Goal: Information Seeking & Learning: Learn about a topic

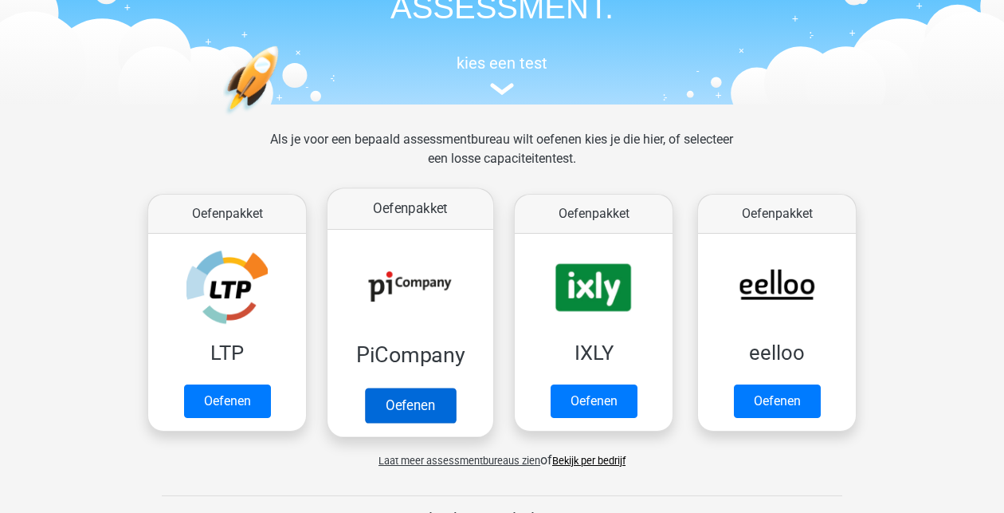
scroll to position [125, 0]
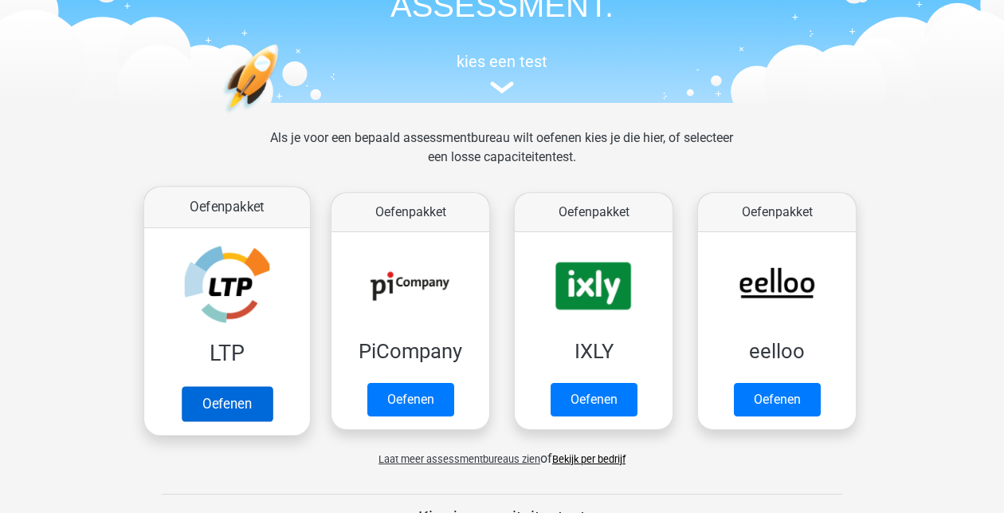
click at [253, 401] on link "Oefenen" at bounding box center [227, 403] width 91 height 35
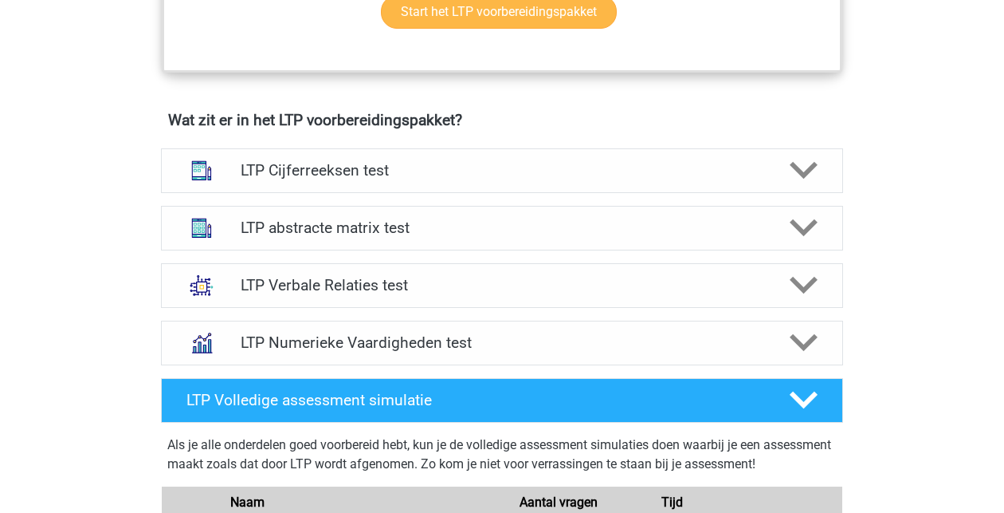
scroll to position [934, 0]
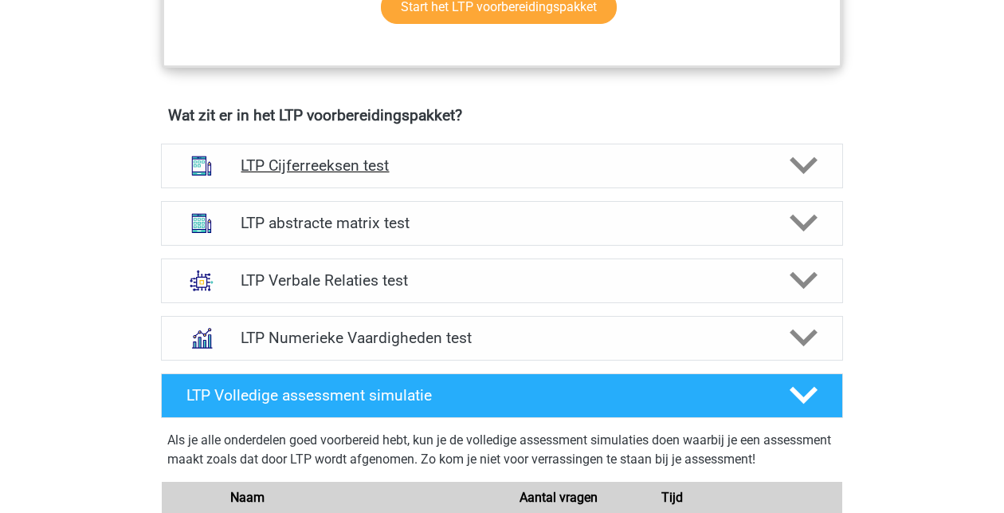
click at [429, 163] on h4 "LTP Cijferreeksen test" at bounding box center [502, 165] width 522 height 18
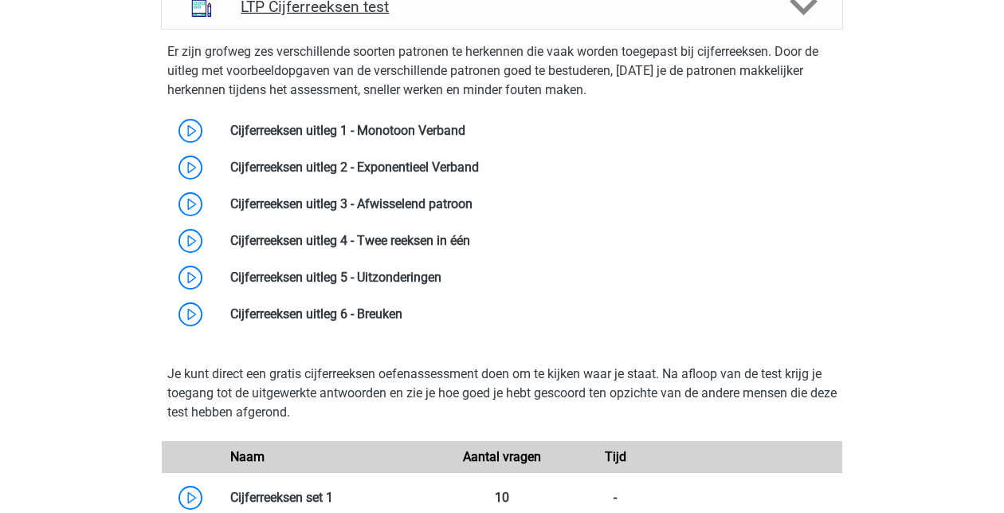
scroll to position [1121, 0]
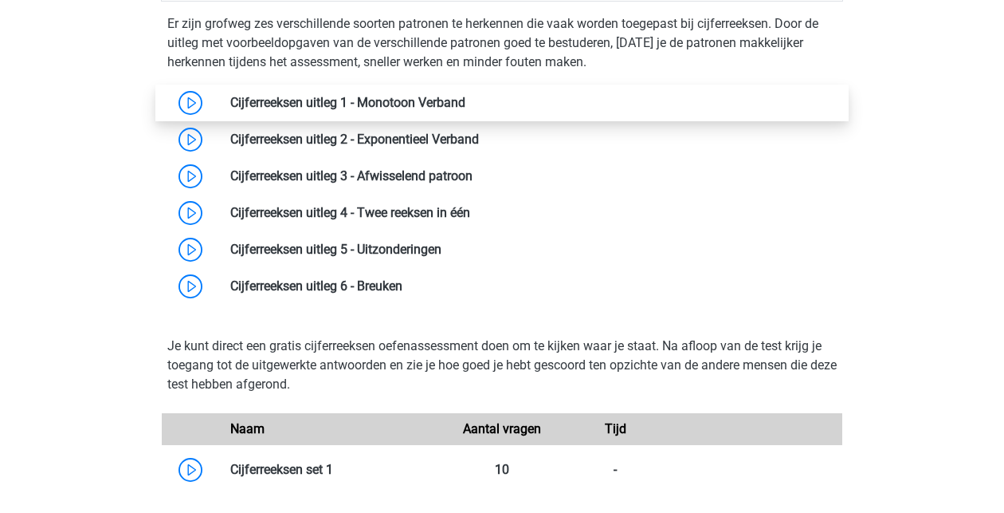
click at [466, 103] on link at bounding box center [466, 102] width 0 height 15
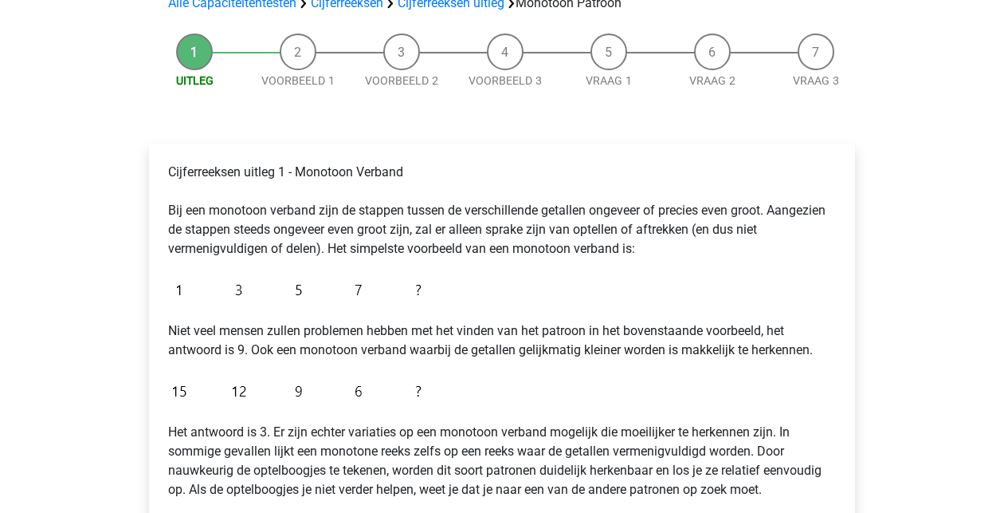
scroll to position [120, 0]
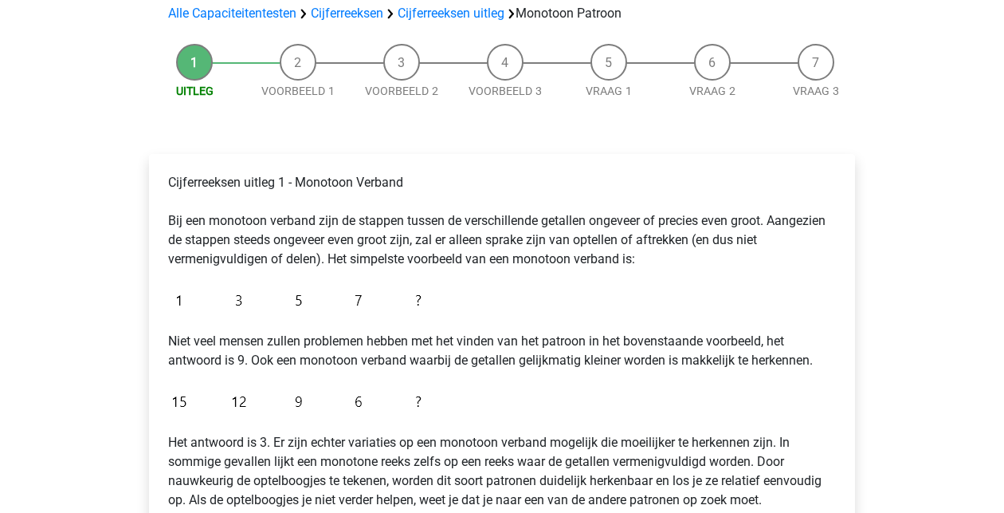
click at [410, 298] on img at bounding box center [298, 299] width 261 height 37
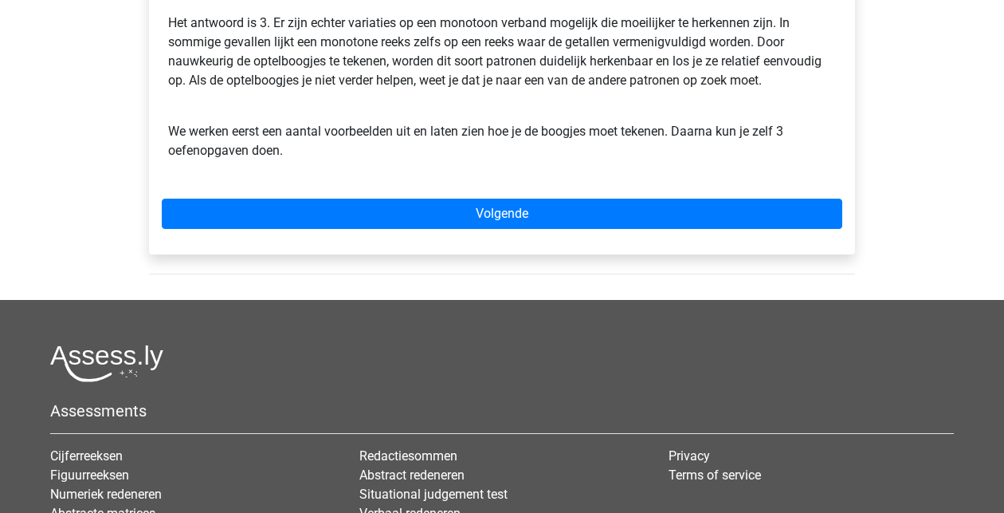
scroll to position [578, 0]
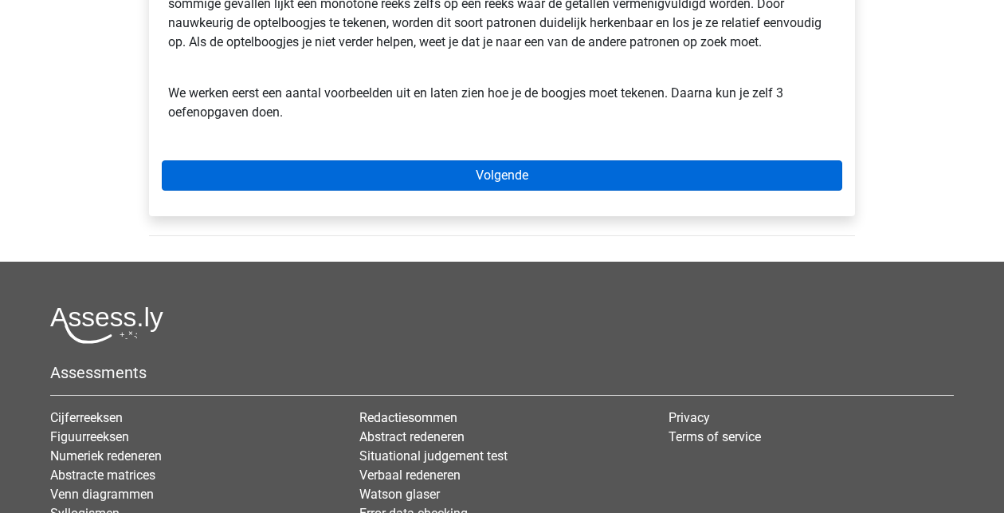
click at [455, 182] on link "Volgende" at bounding box center [502, 175] width 681 height 30
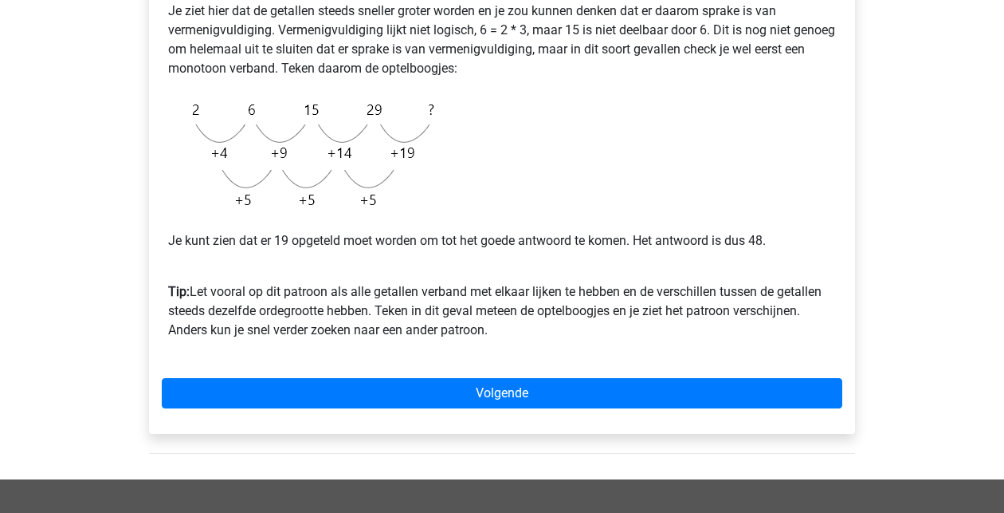
scroll to position [393, 0]
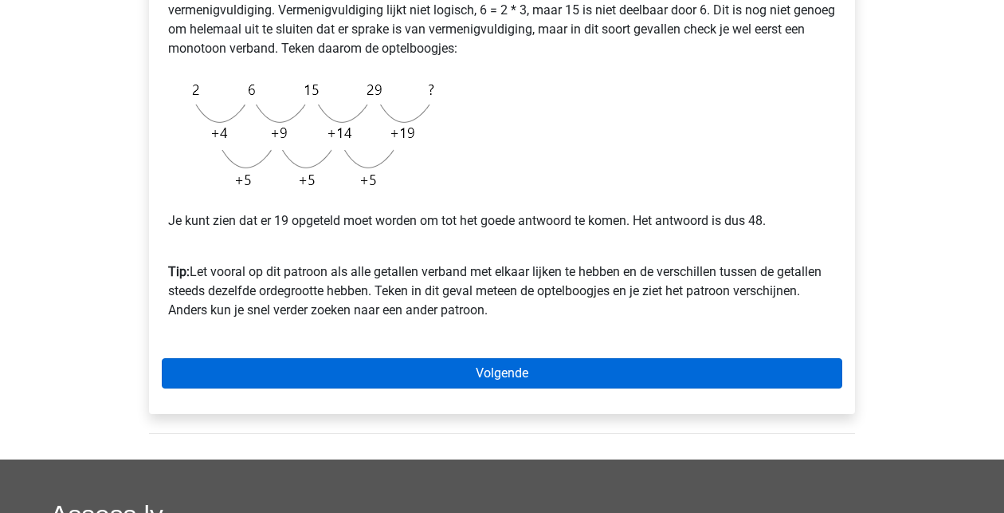
click at [441, 375] on link "Volgende" at bounding box center [502, 373] width 681 height 30
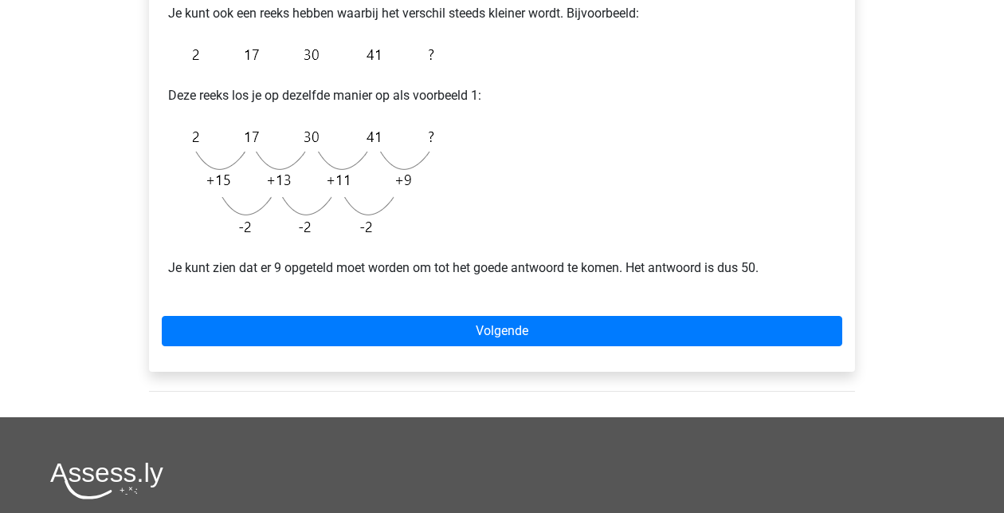
scroll to position [328, 0]
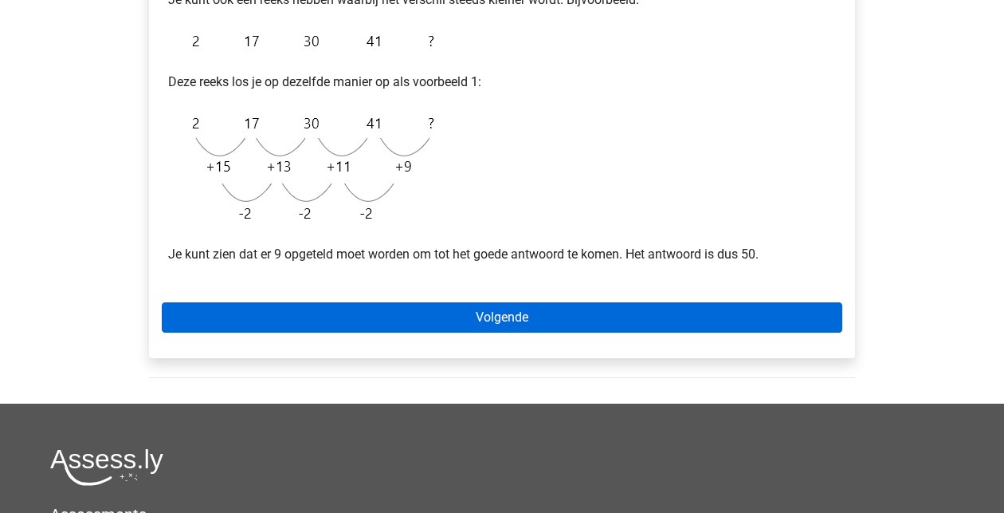
click at [468, 323] on link "Volgende" at bounding box center [502, 317] width 681 height 30
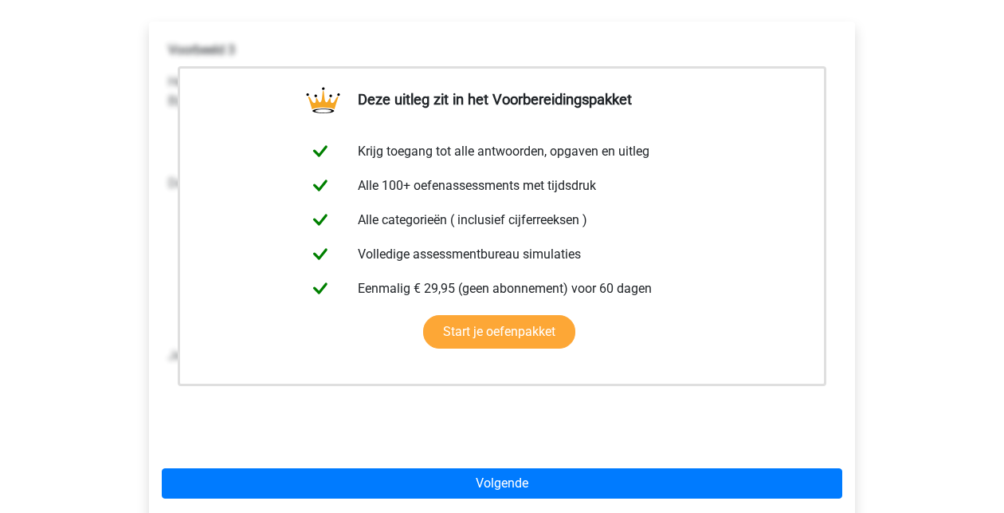
scroll to position [257, 0]
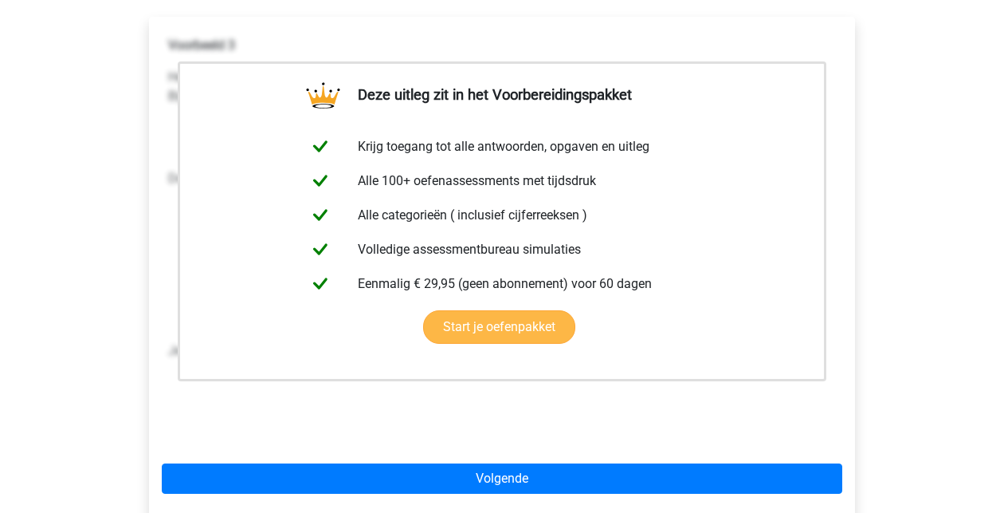
click at [568, 311] on link "Start je oefenpakket" at bounding box center [499, 326] width 152 height 33
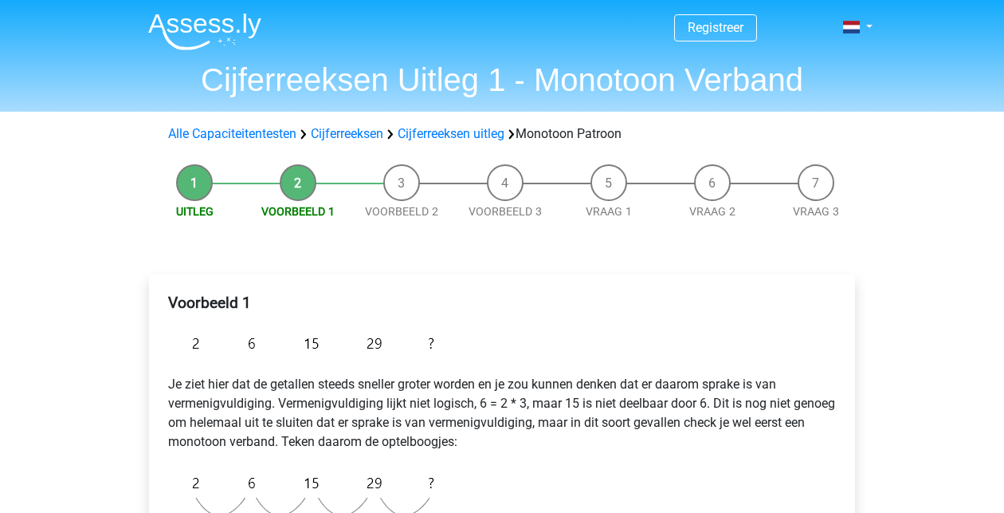
scroll to position [393, 0]
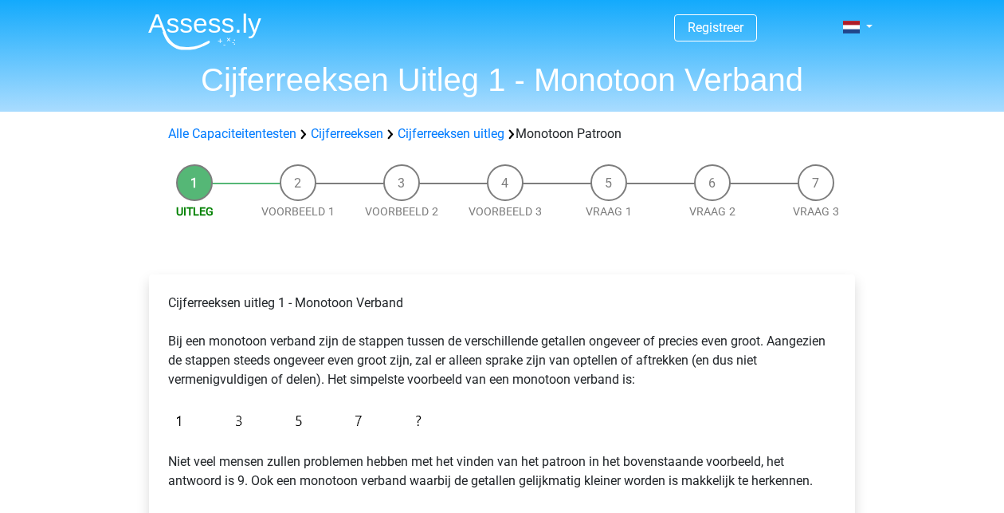
scroll to position [578, 0]
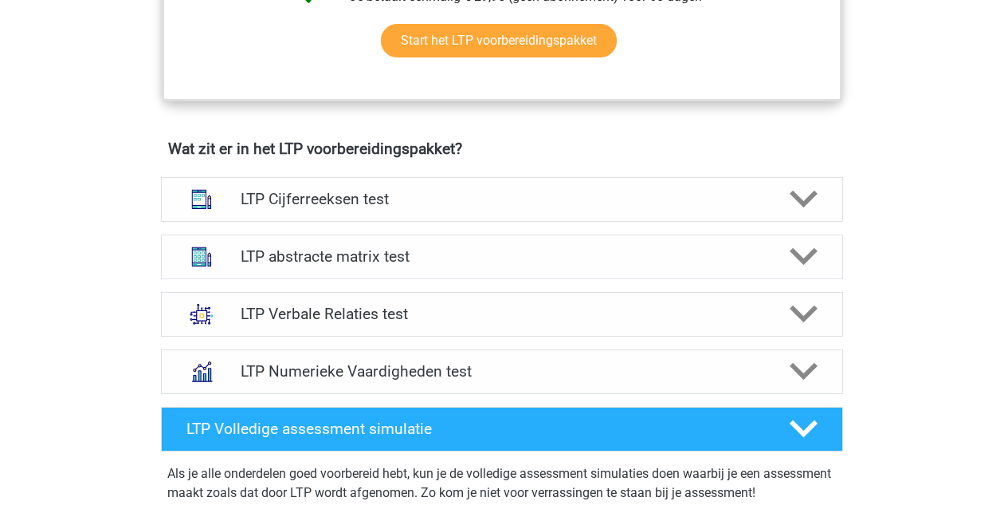
scroll to position [886, 0]
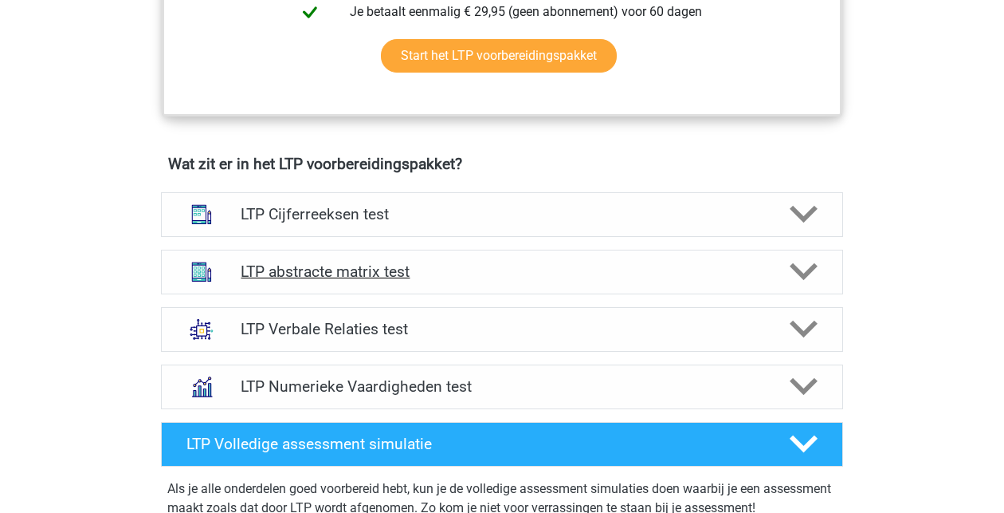
click at [269, 271] on h4 "LTP abstracte matrix test" at bounding box center [502, 271] width 522 height 18
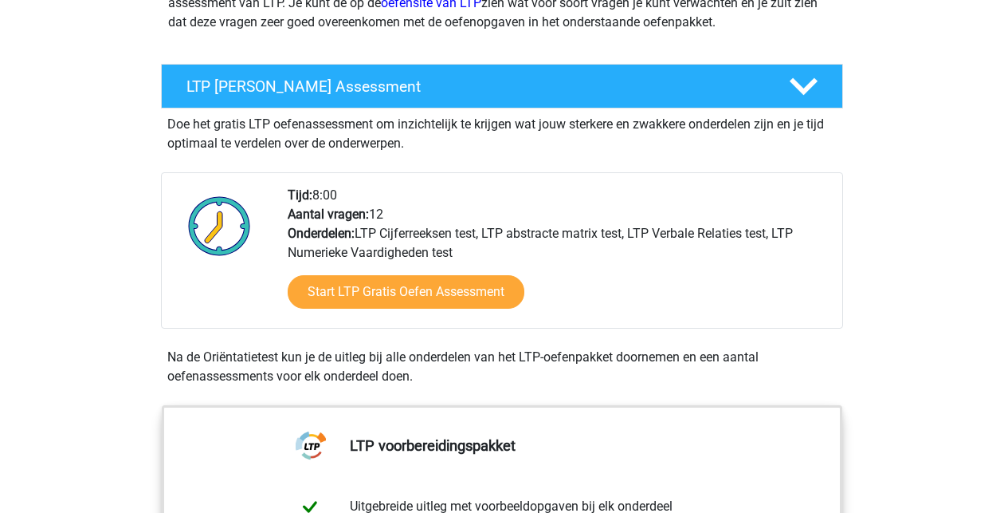
scroll to position [243, 0]
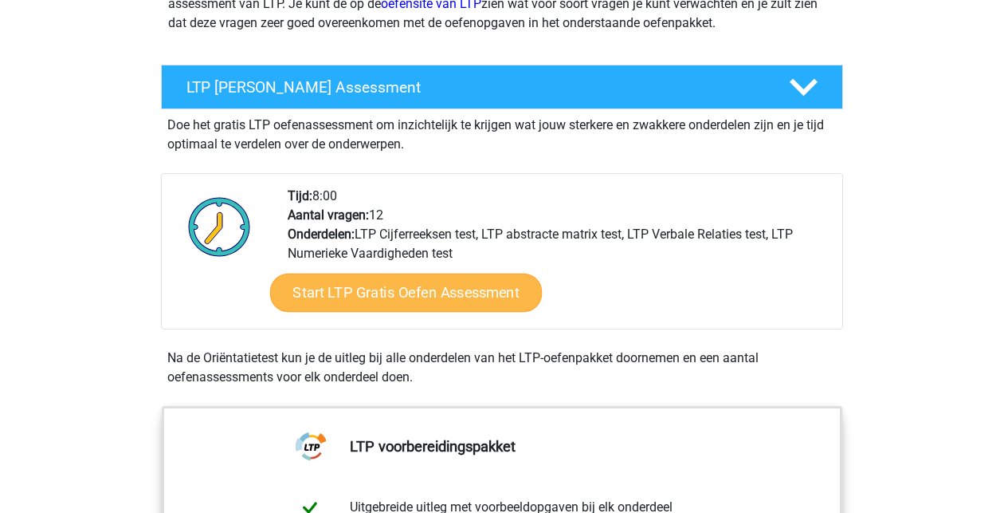
click at [386, 285] on link "Start LTP Gratis Oefen Assessment" at bounding box center [406, 292] width 273 height 38
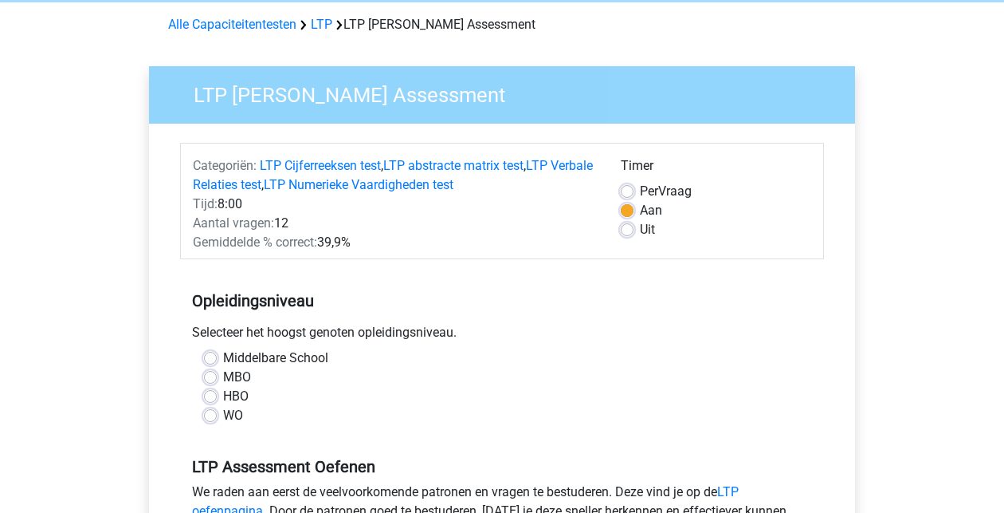
scroll to position [93, 0]
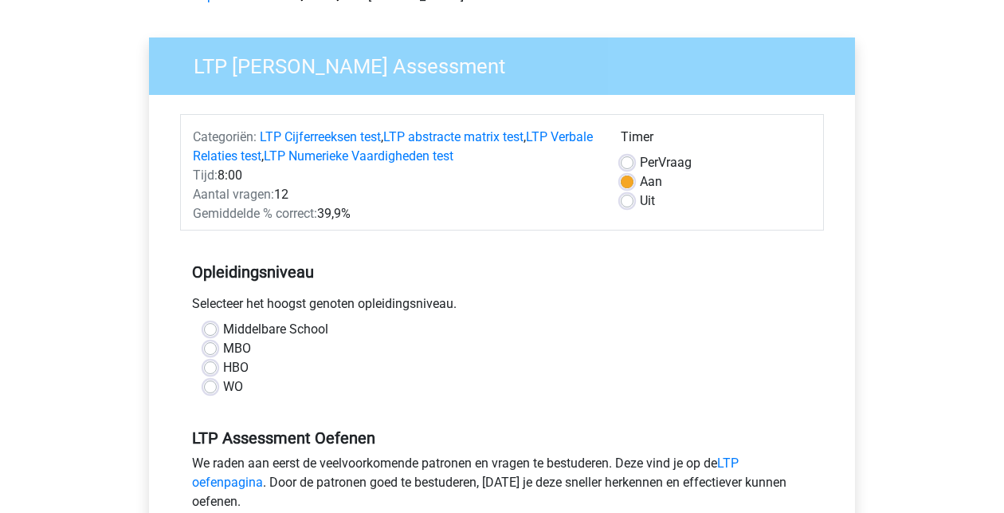
click at [242, 370] on label "HBO" at bounding box center [236, 367] width 26 height 19
click at [217, 370] on input "HBO" at bounding box center [210, 366] width 13 height 16
radio input "true"
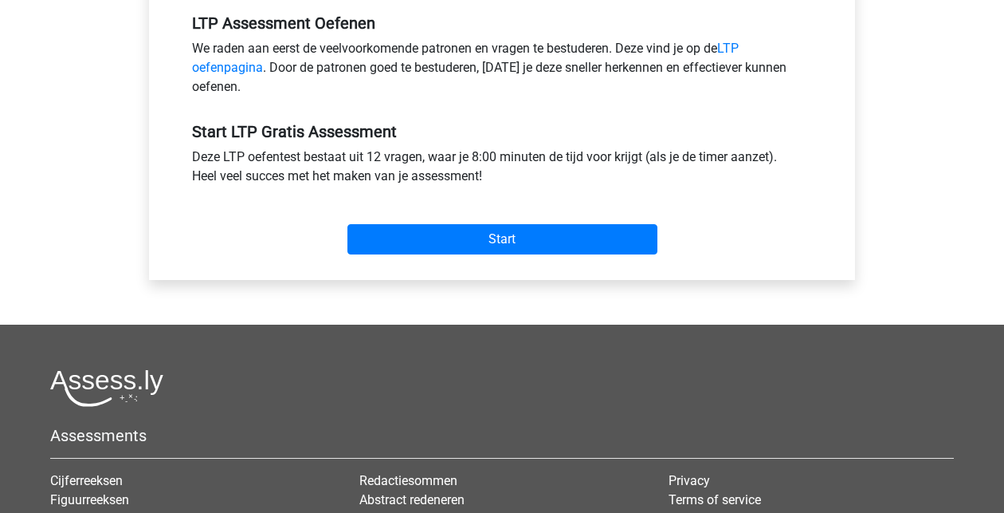
scroll to position [525, 0]
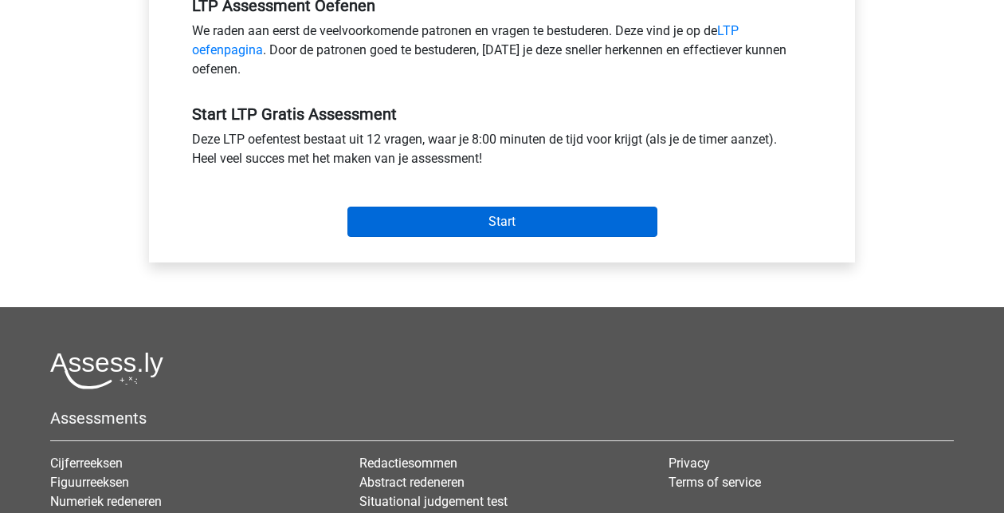
click at [454, 226] on input "Start" at bounding box center [503, 221] width 310 height 30
